Goal: Transaction & Acquisition: Purchase product/service

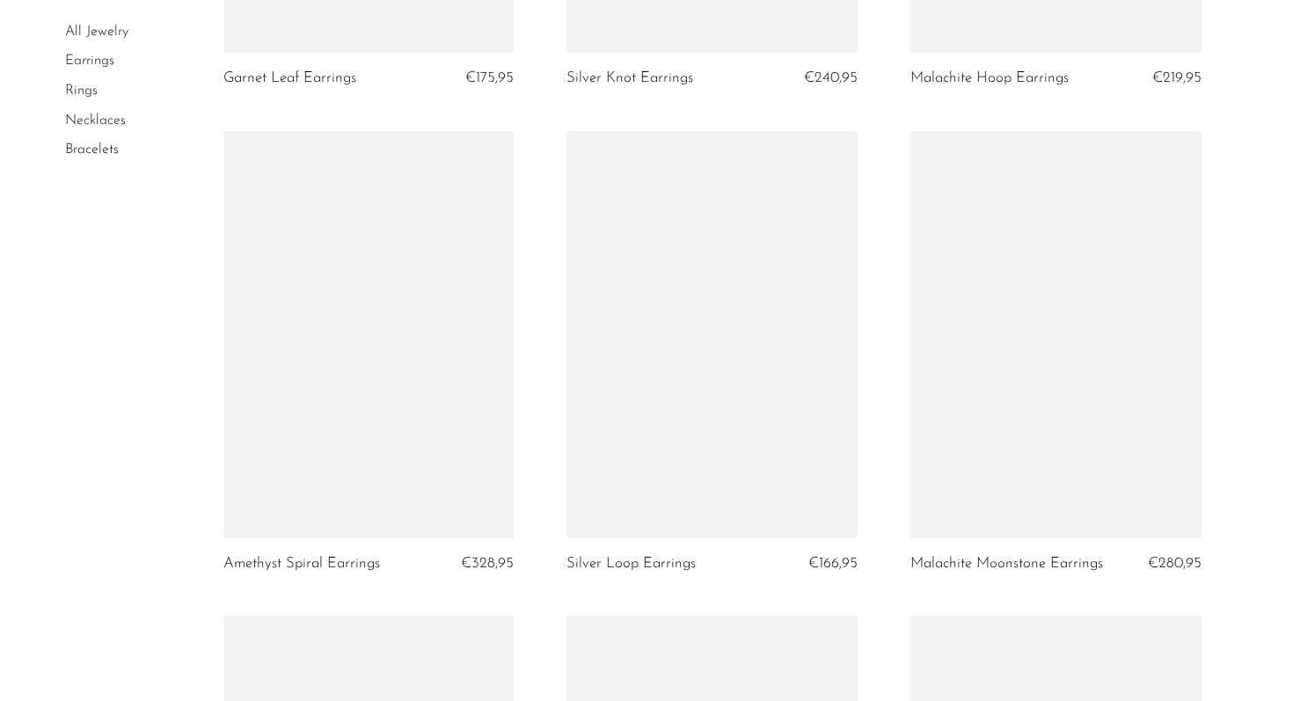
scroll to position [3945, 0]
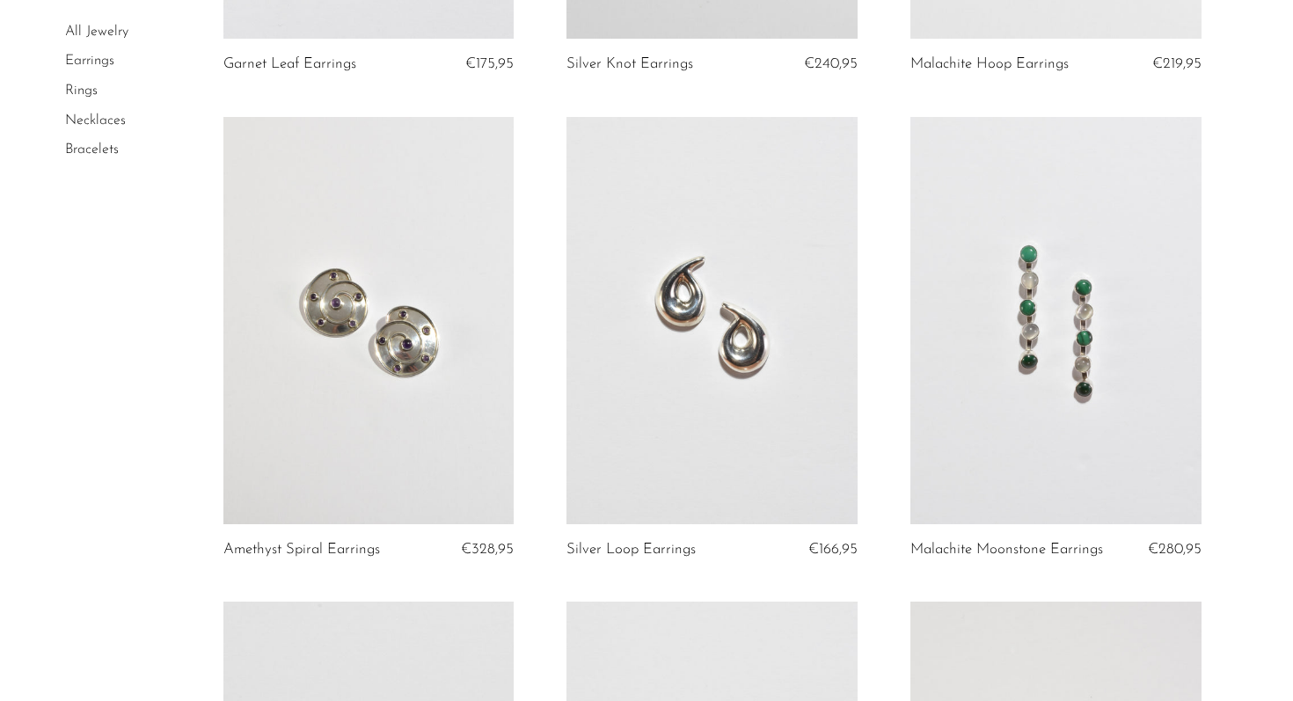
click at [366, 358] on link at bounding box center [368, 320] width 291 height 407
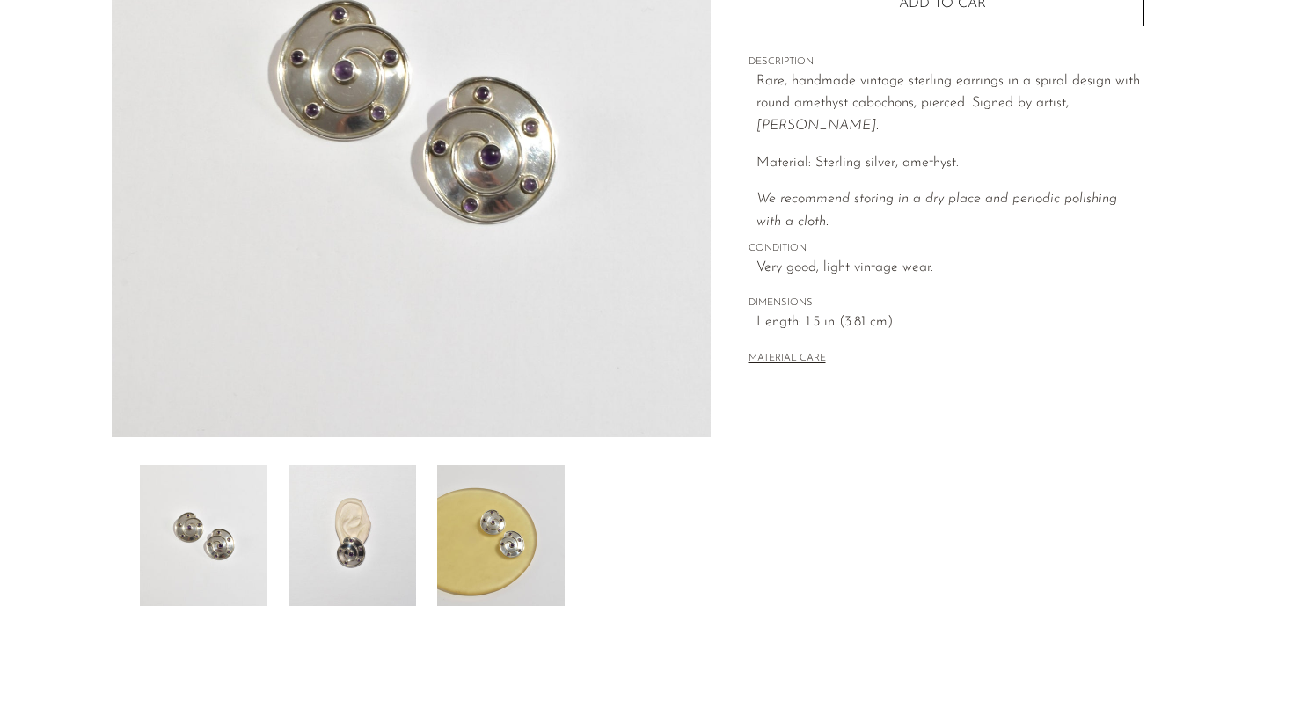
scroll to position [266, 0]
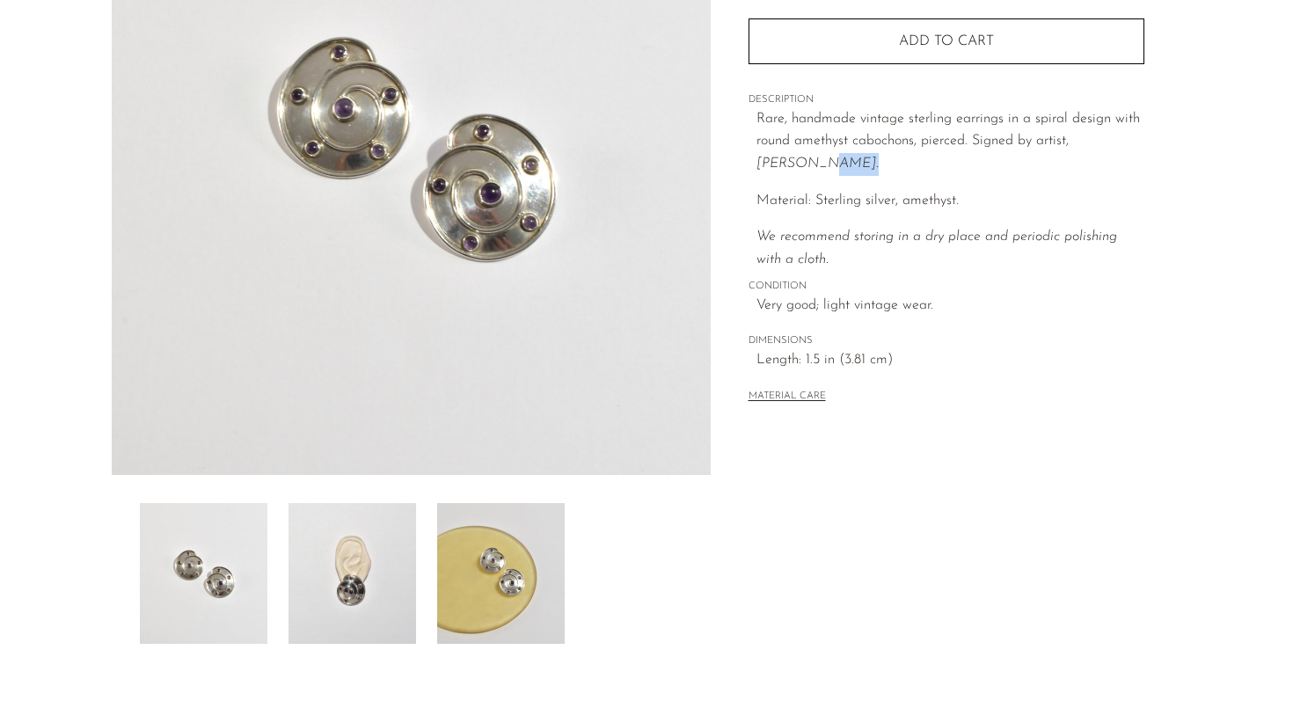
drag, startPoint x: 788, startPoint y: 165, endPoint x: 729, endPoint y: 158, distance: 59.3
click at [729, 158] on div "Collections Earrings Amethyst Spiral Earrings €328,95 Starting at $30 /mo with …" at bounding box center [946, 229] width 471 height 829
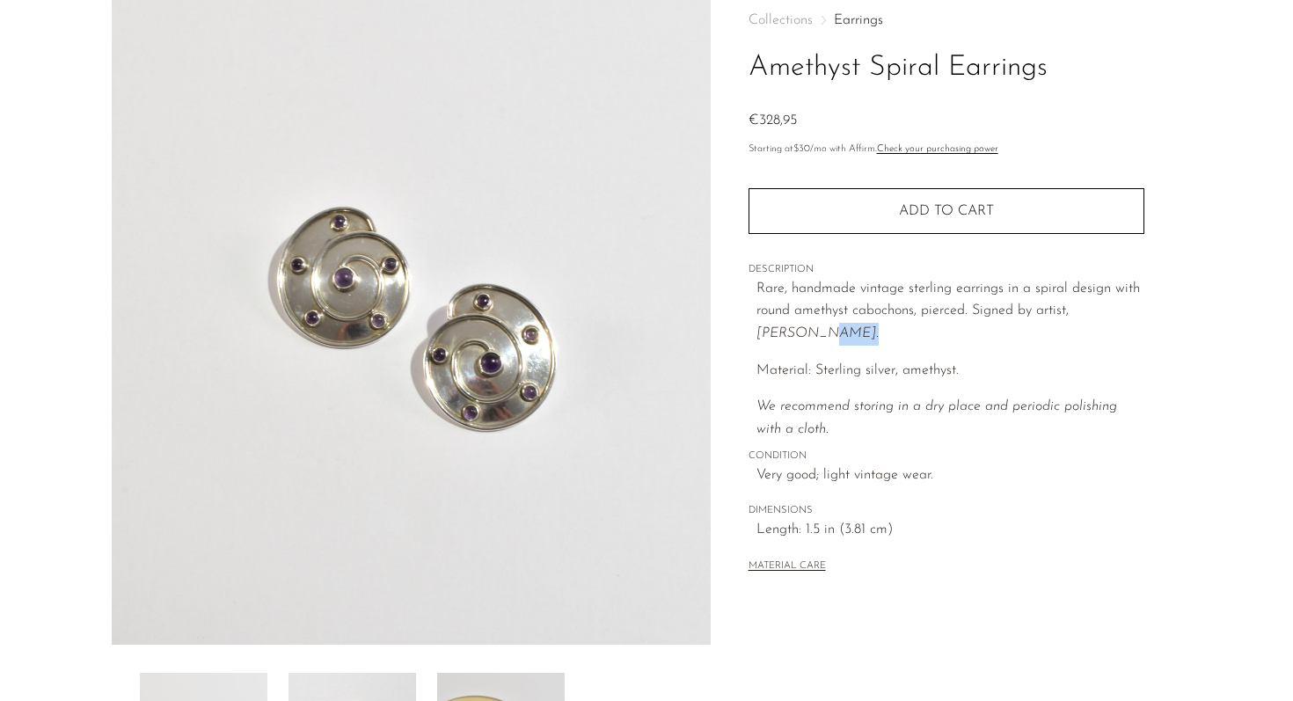
scroll to position [79, 0]
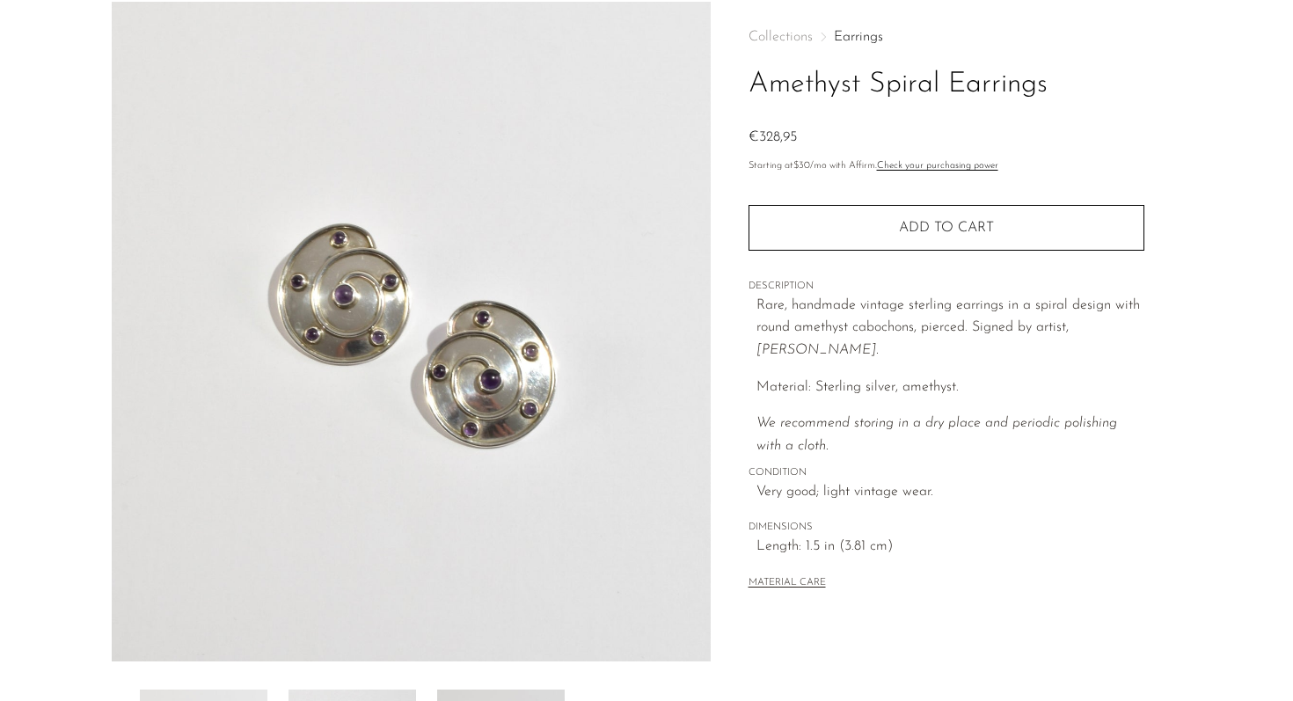
drag, startPoint x: 1077, startPoint y: 327, endPoint x: 1130, endPoint y: 332, distance: 53.8
click at [1130, 332] on p "Rare, handmade vintage sterling earrings in a spiral design with round amethyst…" at bounding box center [951, 329] width 388 height 68
